Goal: Navigation & Orientation: Find specific page/section

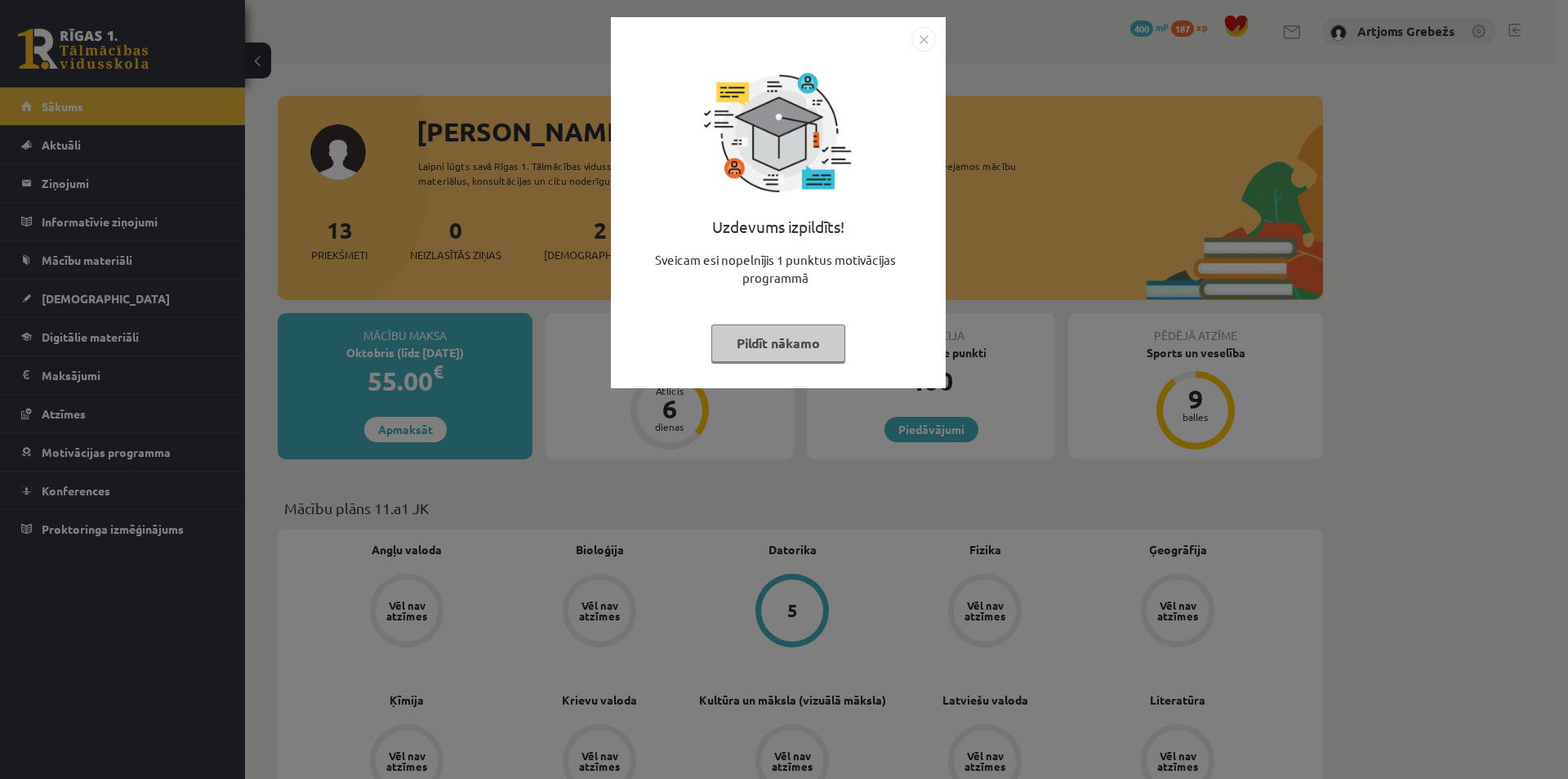
click at [789, 347] on button "Pildīt nākamo" at bounding box center [778, 343] width 134 height 37
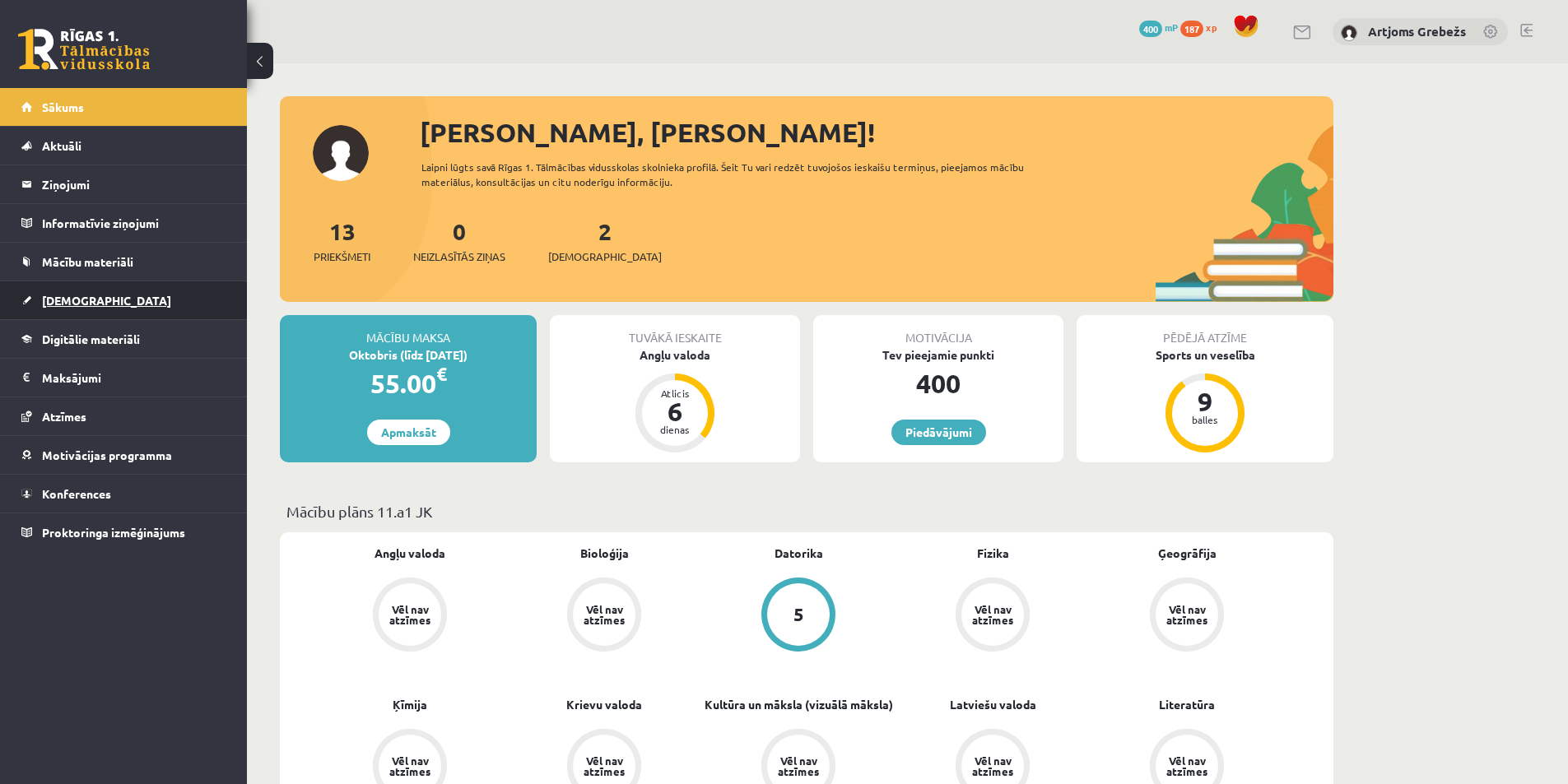
click at [125, 299] on link "[DEMOGRAPHIC_DATA]" at bounding box center [123, 300] width 205 height 38
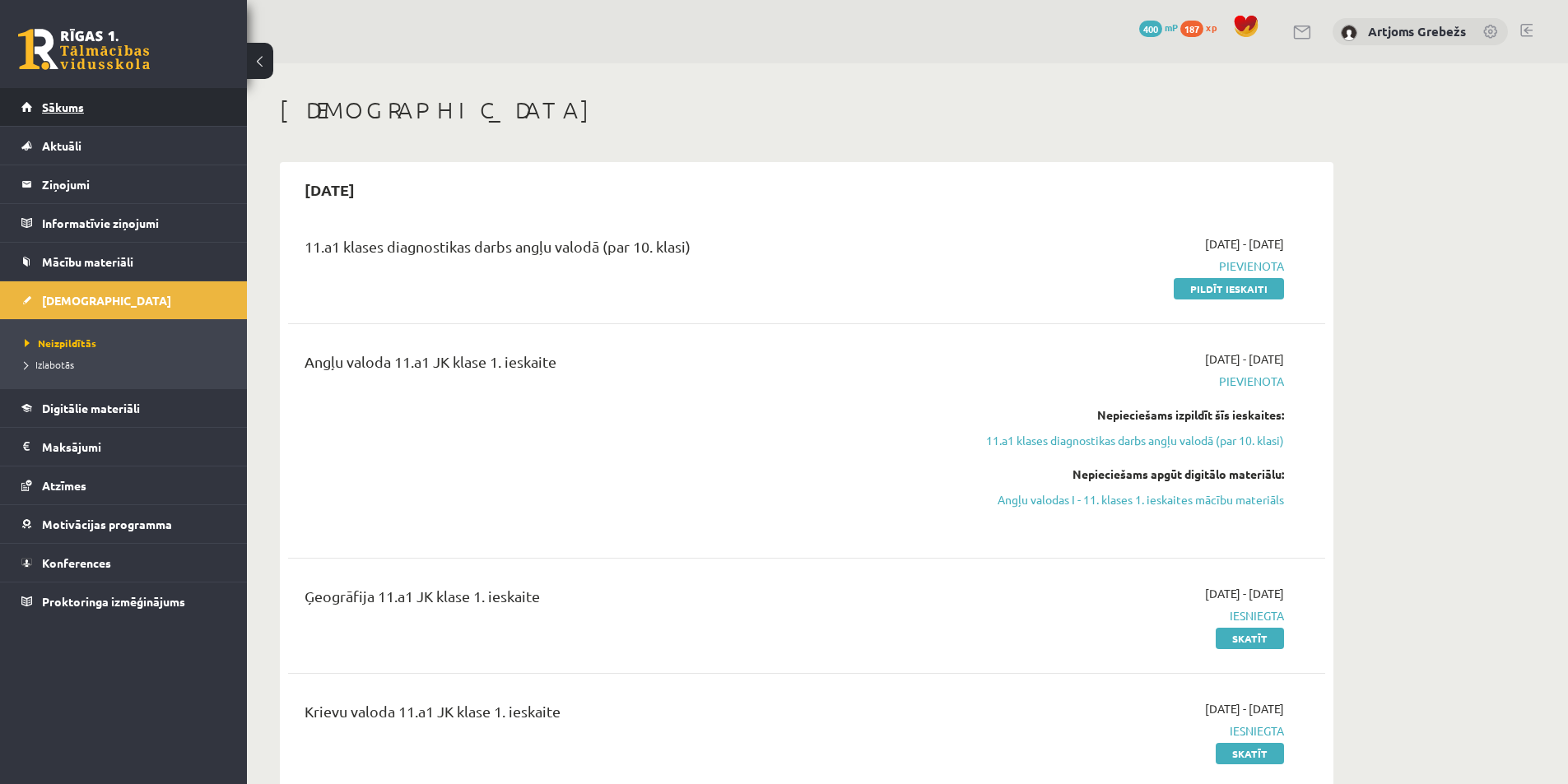
click at [104, 108] on link "Sākums" at bounding box center [123, 106] width 205 height 38
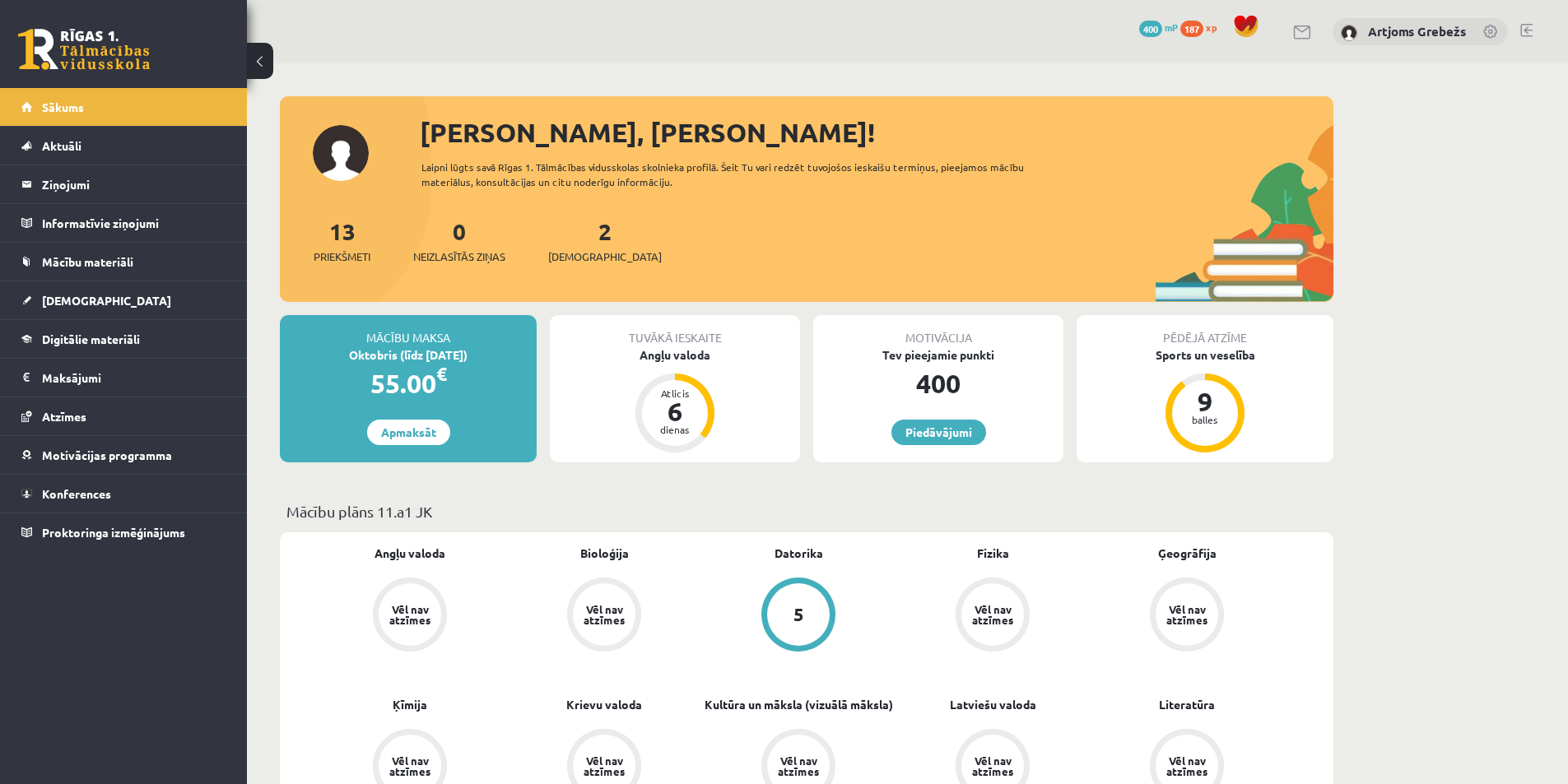
click at [386, 50] on div "0 Dāvanas 400 mP 187 xp [PERSON_NAME]" at bounding box center [906, 31] width 1320 height 63
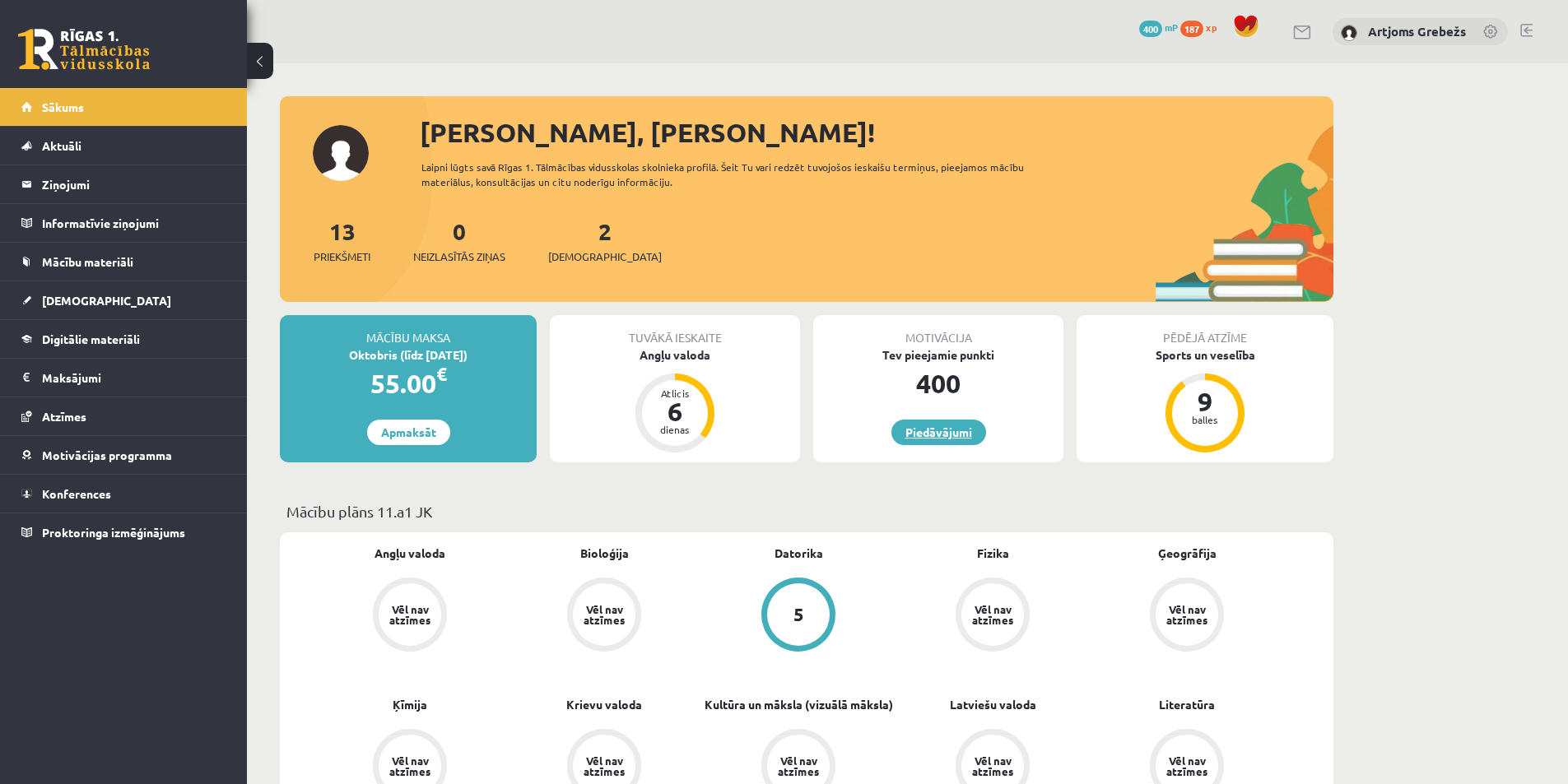
click at [934, 426] on link "Piedāvājumi" at bounding box center [938, 432] width 95 height 26
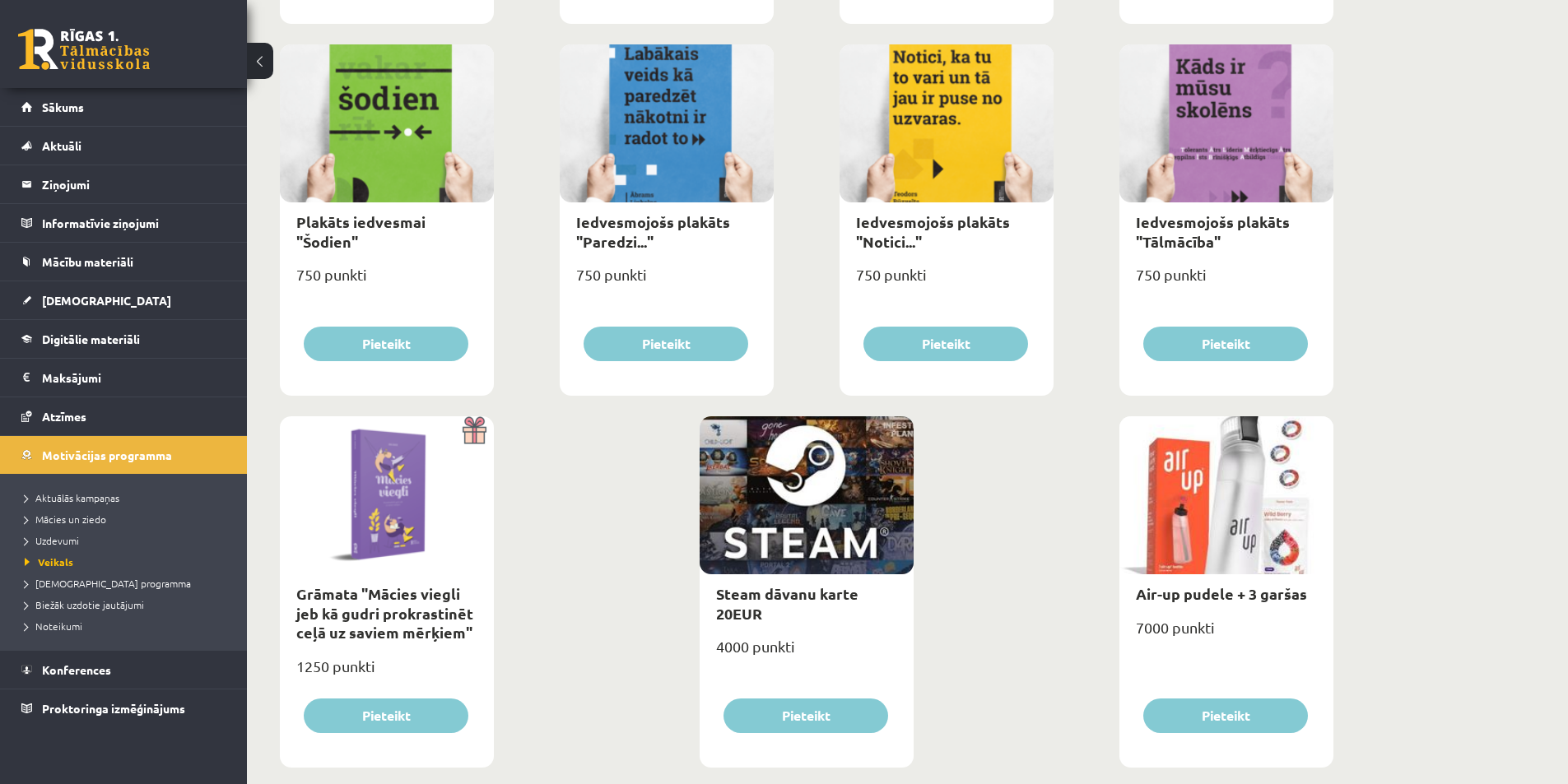
scroll to position [1742, 0]
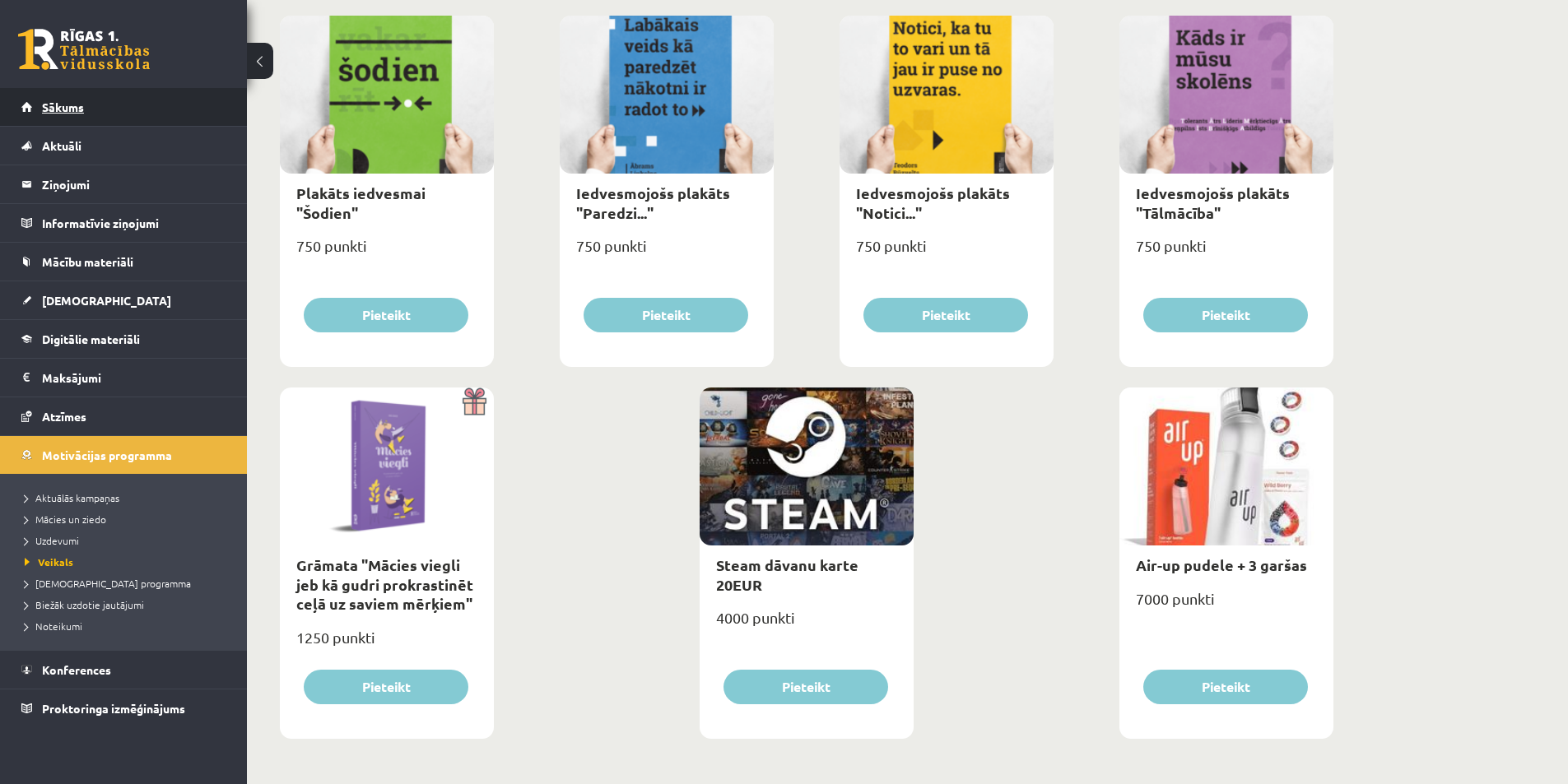
click at [74, 94] on link "Sākums" at bounding box center [123, 106] width 205 height 38
